Goal: Information Seeking & Learning: Get advice/opinions

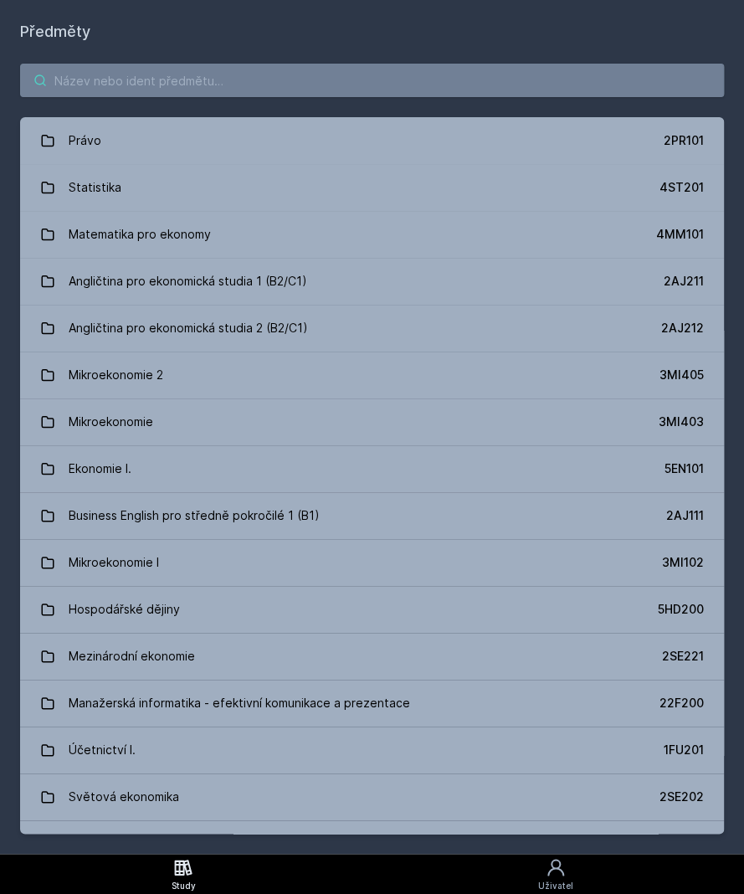
click at [277, 82] on input "search" at bounding box center [372, 80] width 704 height 33
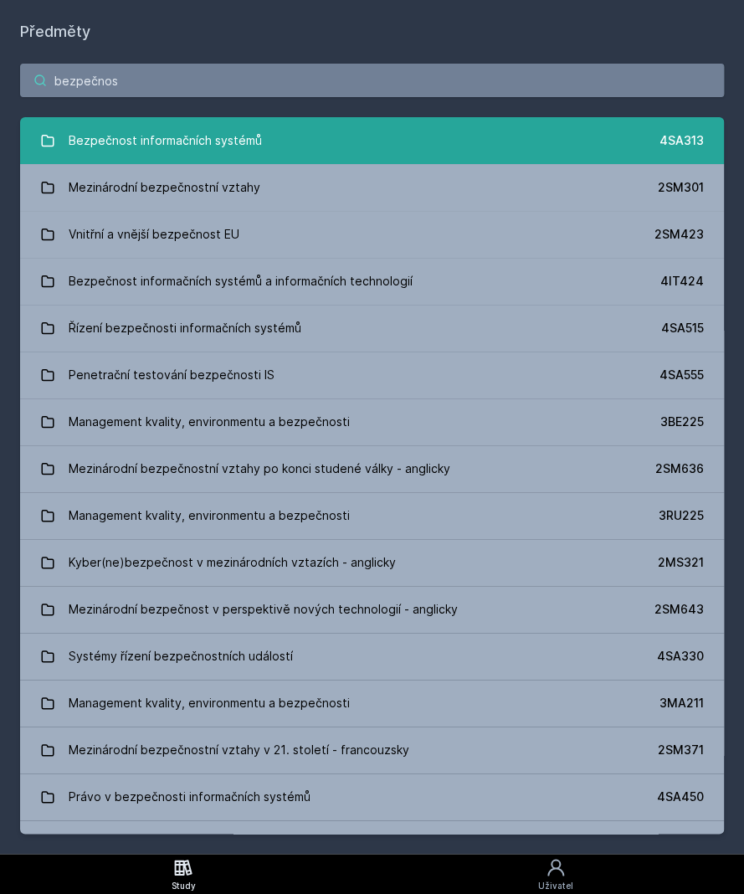
type input "bezpečnos"
click at [179, 126] on div "Bezpečnost informačních systémů" at bounding box center [165, 140] width 193 height 33
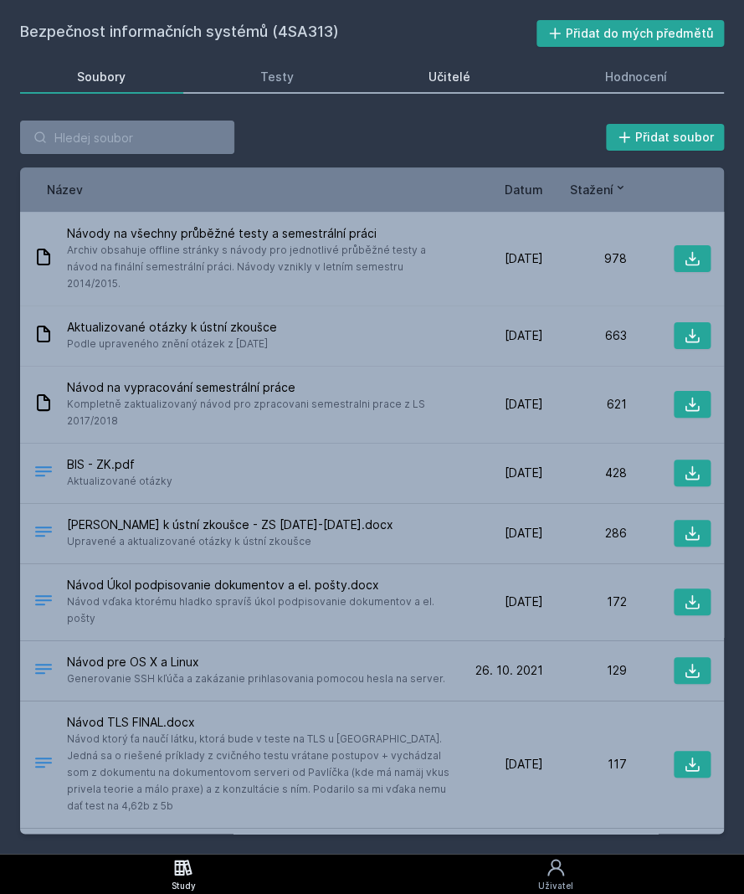
click at [414, 75] on link "Učitelé" at bounding box center [450, 76] width 157 height 33
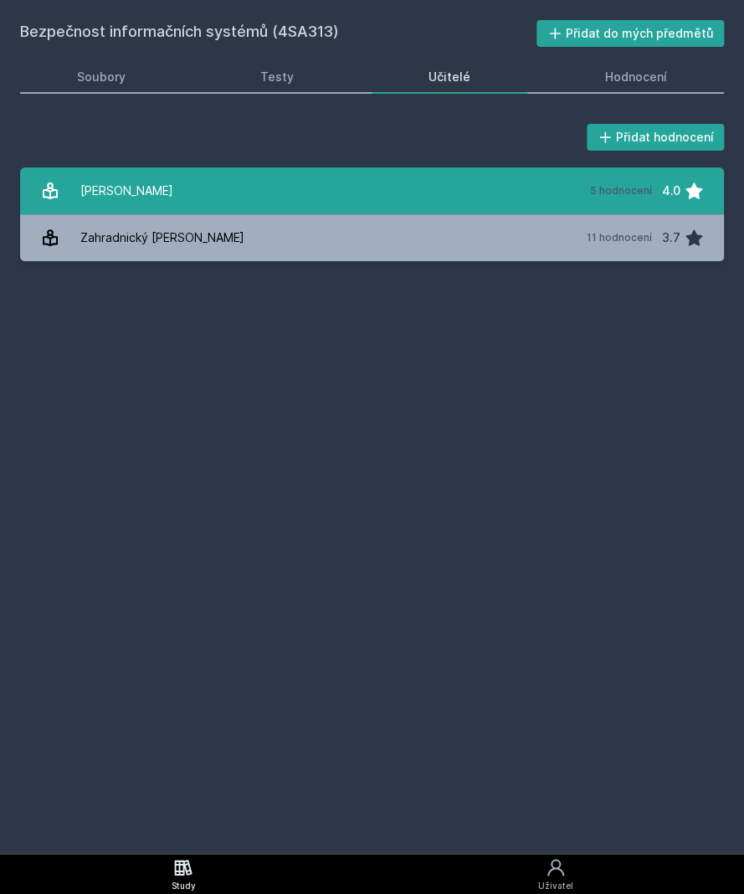
click at [336, 189] on link "[PERSON_NAME] 5 hodnocení 4.0" at bounding box center [372, 190] width 704 height 47
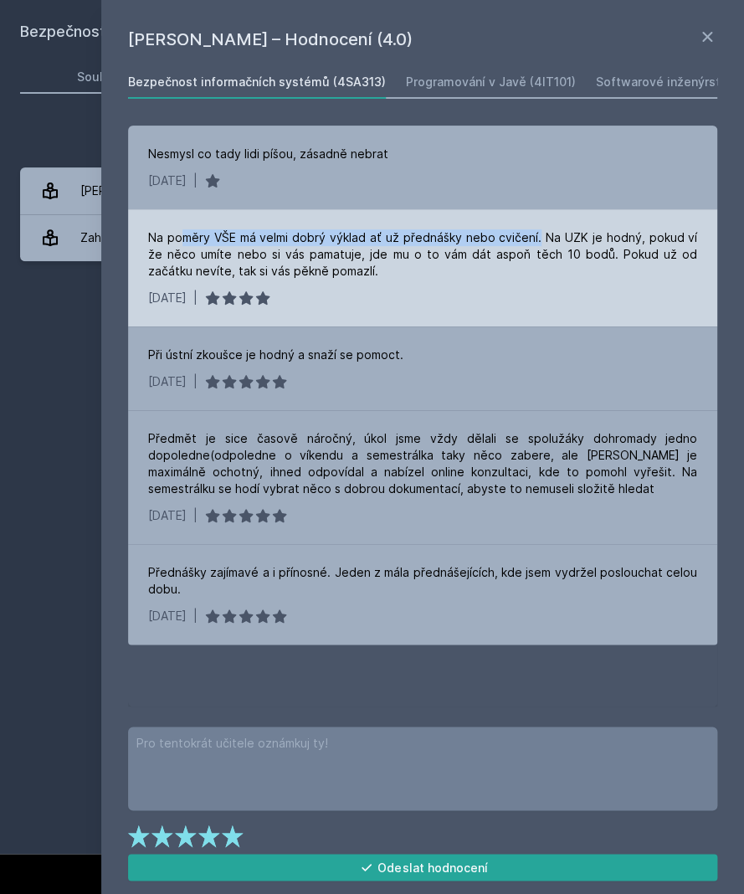
drag, startPoint x: 183, startPoint y: 235, endPoint x: 531, endPoint y: 225, distance: 347.6
click at [531, 225] on div "Na poměry VŠE má velmi dobrý výklad ať už přednášky nebo cvičení. Na UZK je hod…" at bounding box center [422, 267] width 589 height 117
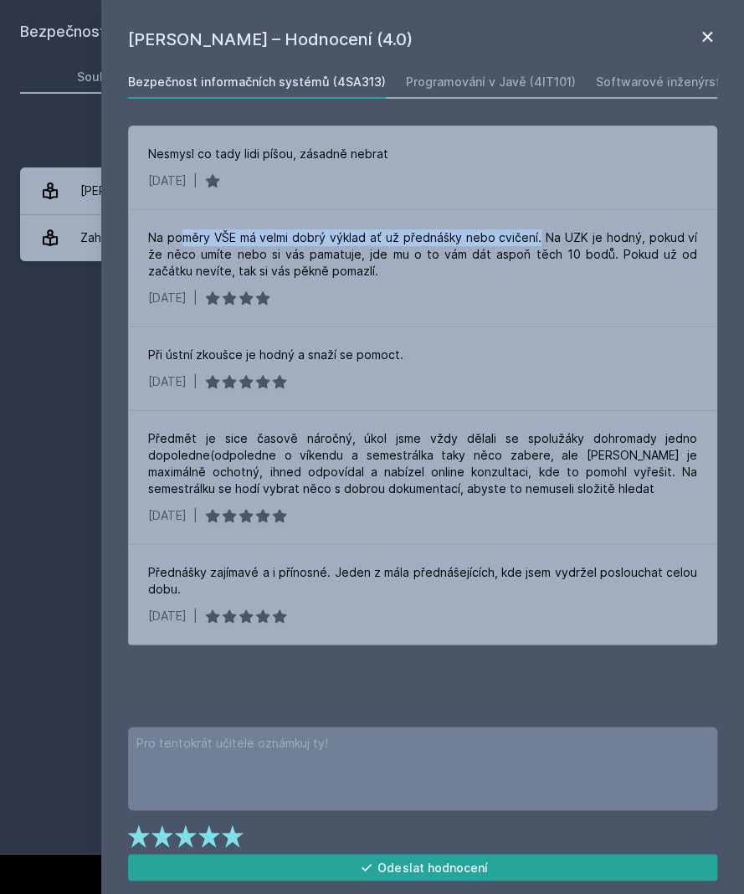
click at [708, 33] on icon at bounding box center [707, 37] width 20 height 20
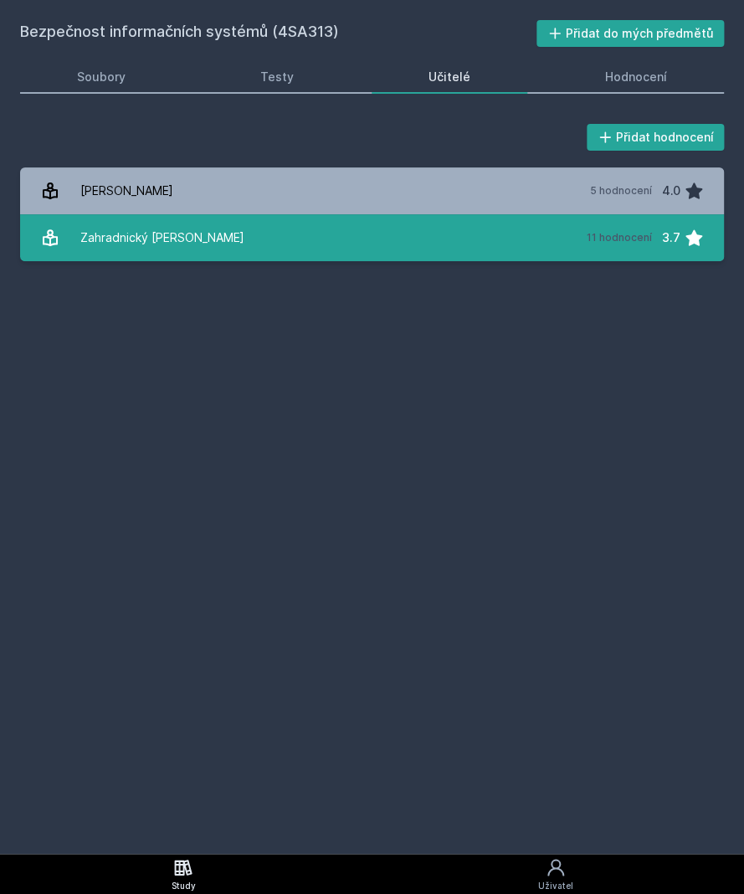
click at [222, 260] on link "Zahradnický [PERSON_NAME] 11 hodnocení 3.7" at bounding box center [372, 237] width 704 height 47
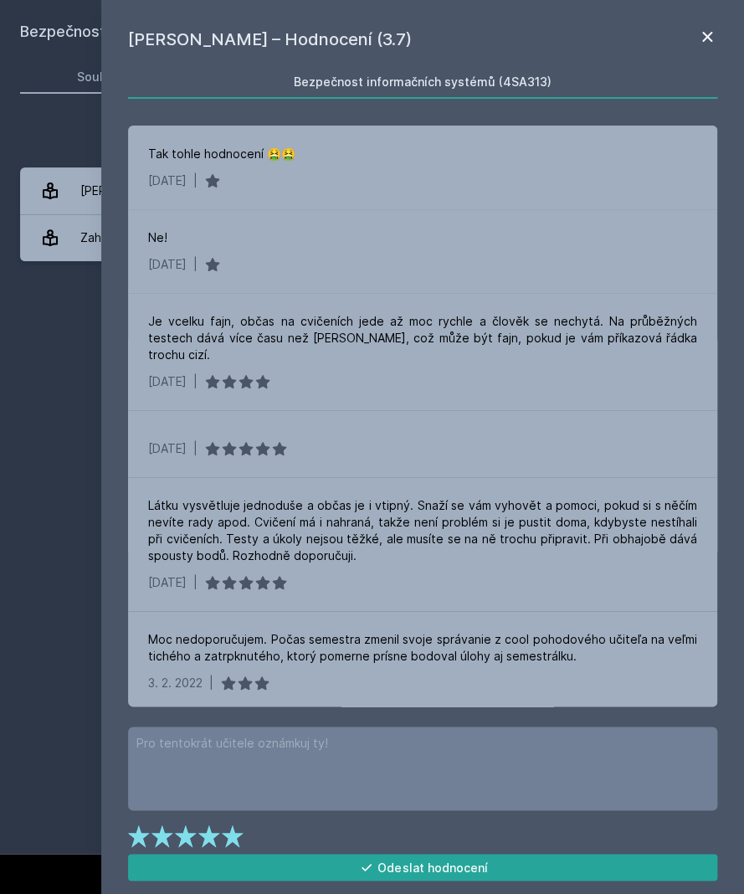
click at [707, 36] on icon at bounding box center [707, 37] width 10 height 10
